Goal: Use online tool/utility

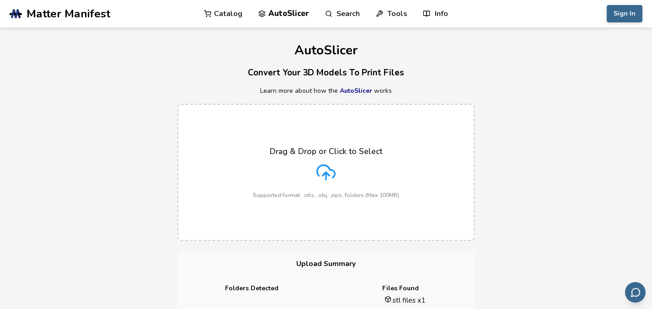
click at [310, 212] on label "Drag & Drop or Click to Select Supported format: .stls, .obj, .zips, folders (M…" at bounding box center [325, 172] width 297 height 137
click at [0, 0] on input "Drag & Drop or Click to Select Supported format: .stls, .obj, .zips, folders (M…" at bounding box center [0, 0] width 0 height 0
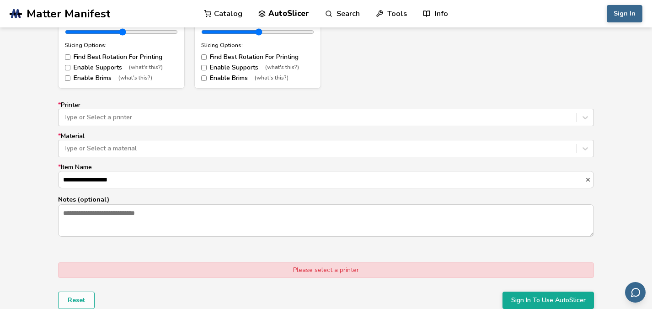
scroll to position [534, 0]
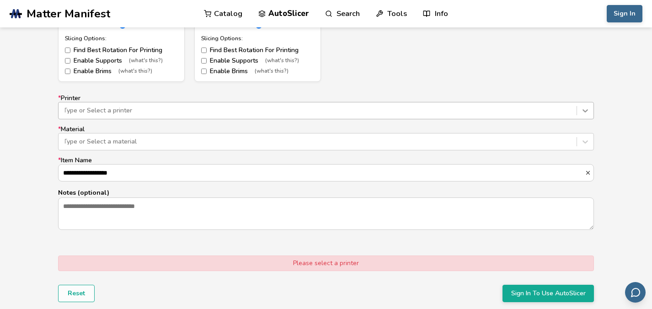
click at [587, 109] on icon at bounding box center [585, 110] width 9 height 9
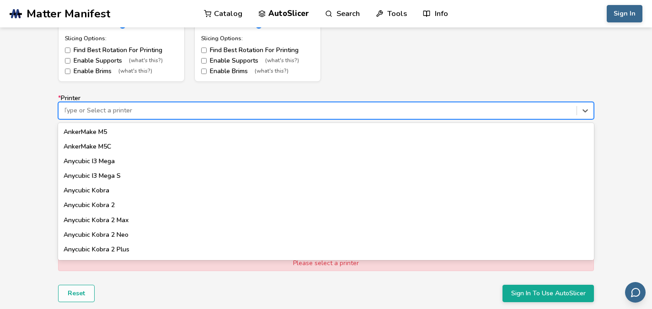
scroll to position [0, 0]
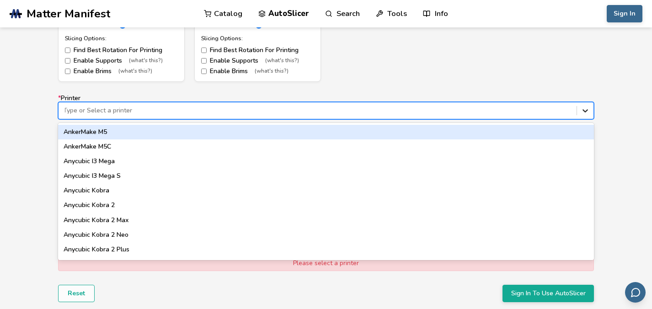
click at [588, 102] on div at bounding box center [585, 110] width 16 height 16
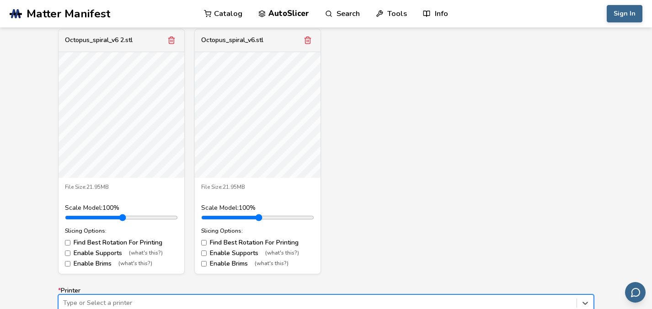
scroll to position [340, 0]
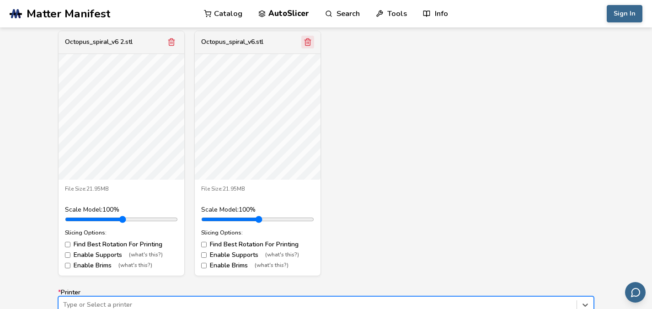
click at [308, 43] on icon "Remove model" at bounding box center [308, 42] width 8 height 8
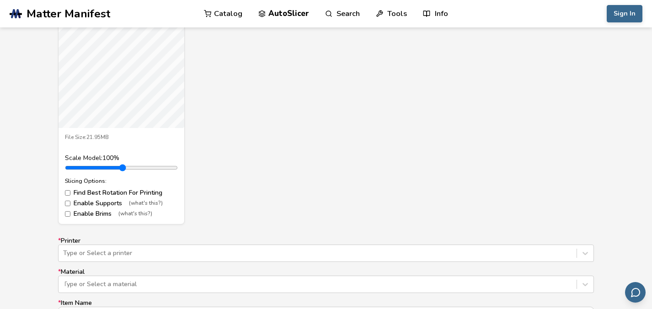
scroll to position [394, 0]
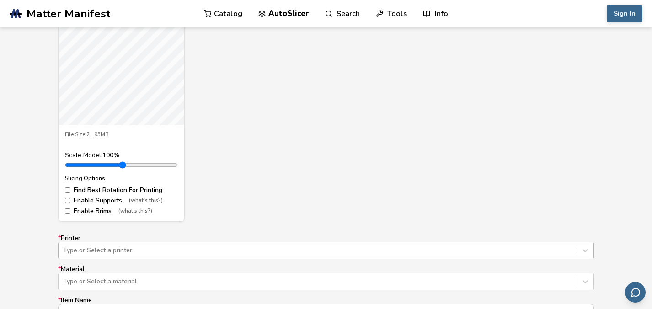
click at [277, 249] on div "Type or Select a printer" at bounding box center [326, 250] width 536 height 17
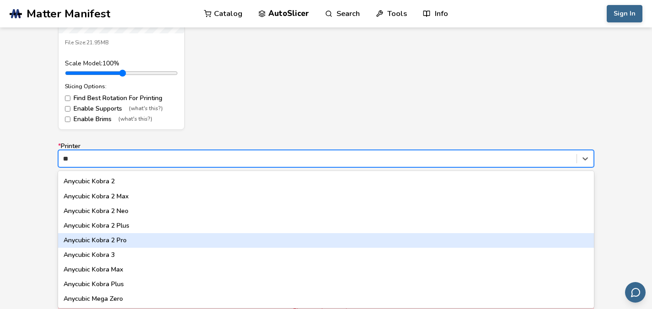
scroll to position [71, 0]
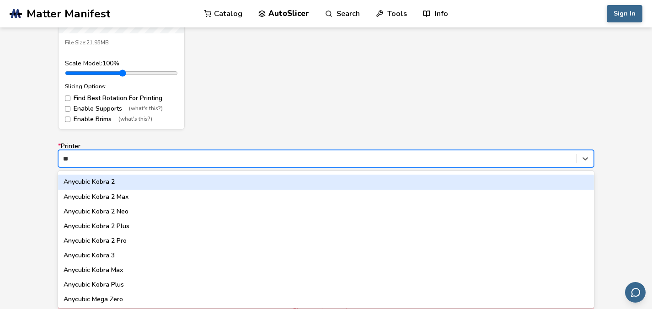
type input "*"
click at [439, 91] on div "Octopus_spiral_v6 2.stl File Size: 21.95MB Scale Model: 100 % Slicing Options: …" at bounding box center [326, 7] width 536 height 246
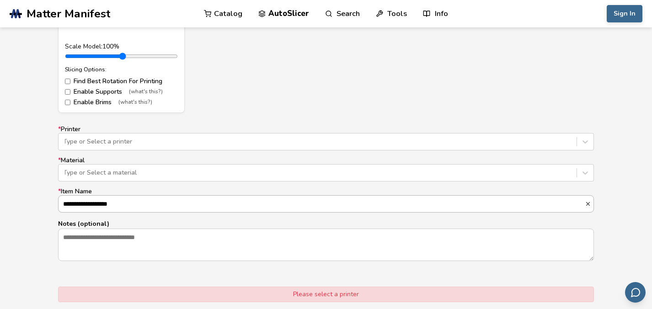
scroll to position [504, 0]
click at [117, 169] on div "Type or Select a material" at bounding box center [317, 172] width 509 height 7
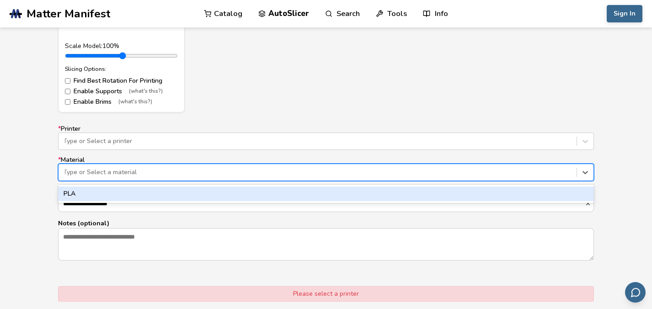
click at [117, 189] on div "PLA" at bounding box center [326, 194] width 536 height 15
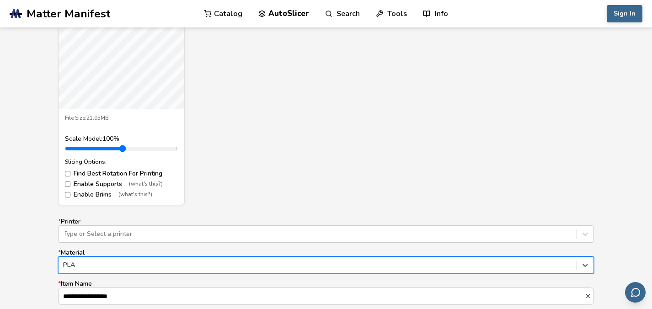
scroll to position [410, 0]
